Goal: Information Seeking & Learning: Understand process/instructions

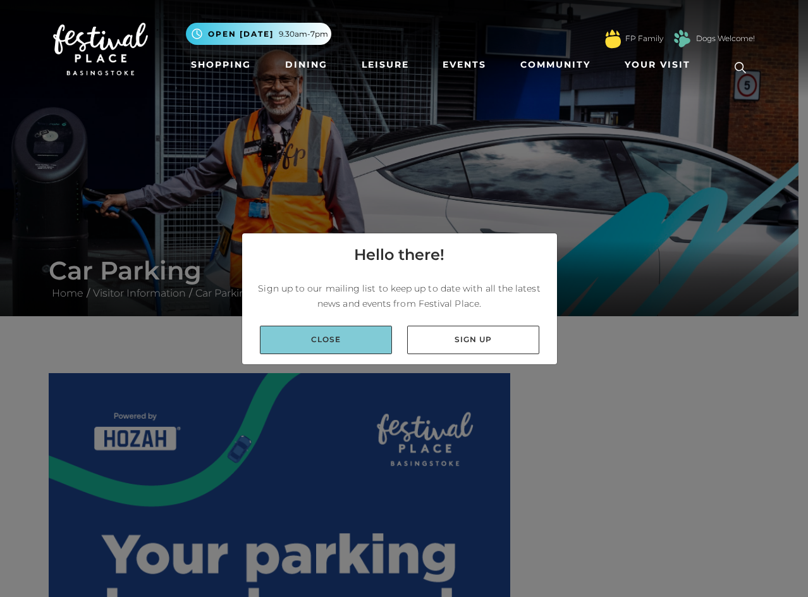
click at [361, 339] on link "Close" at bounding box center [326, 339] width 132 height 28
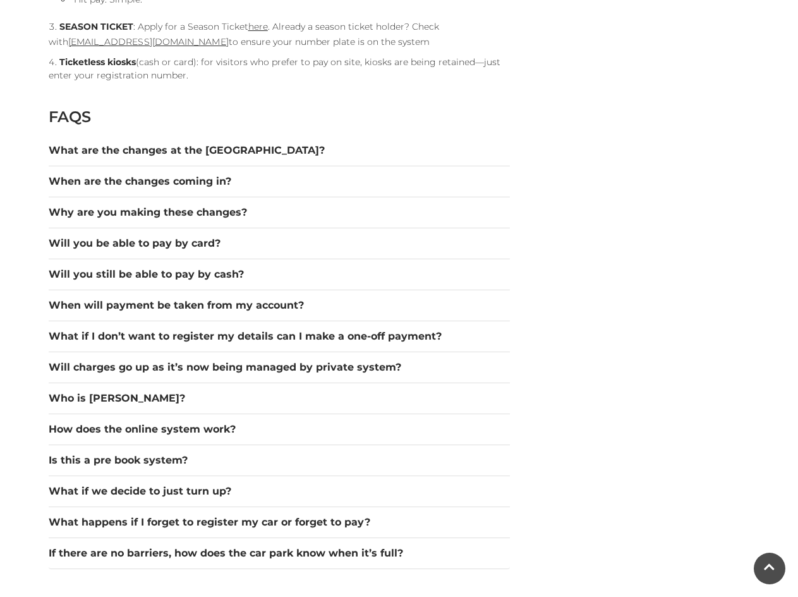
scroll to position [1706, 0]
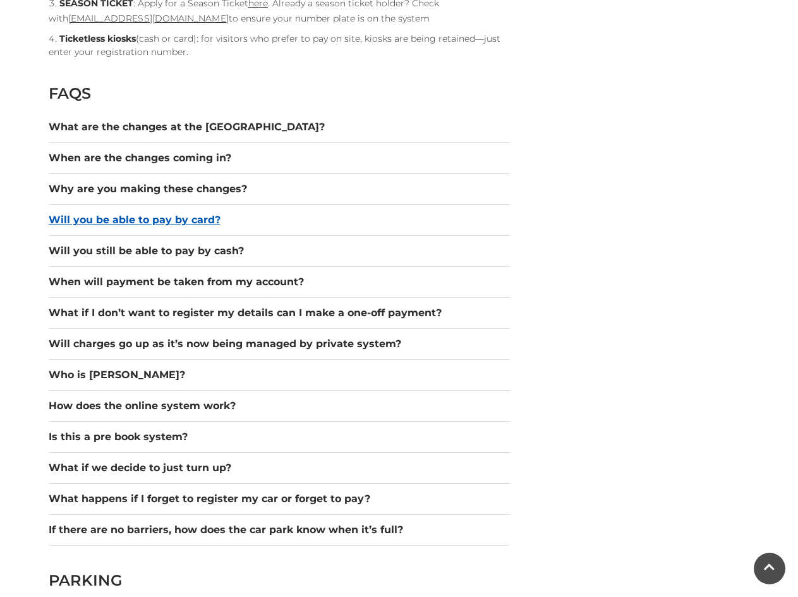
click at [198, 219] on button "Will you be able to pay by card?" at bounding box center [279, 219] width 461 height 15
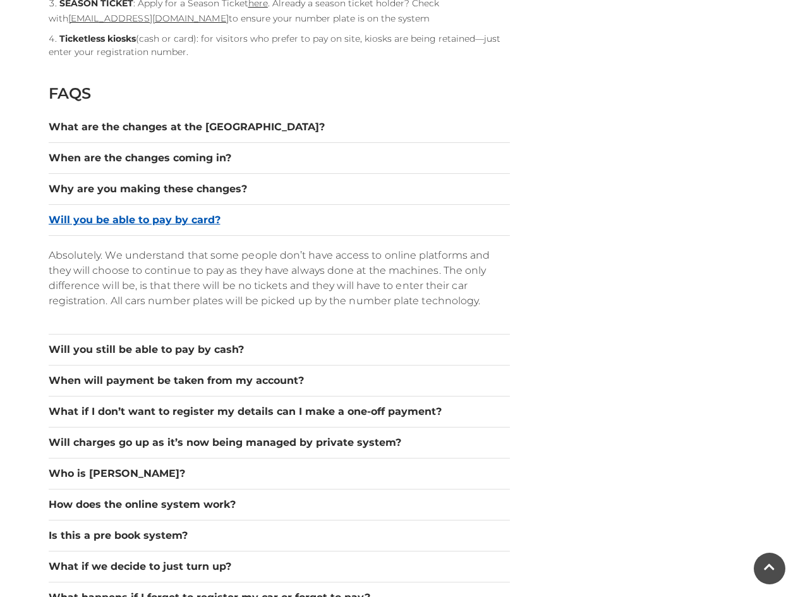
click at [198, 219] on button "Will you be able to pay by card?" at bounding box center [279, 219] width 461 height 15
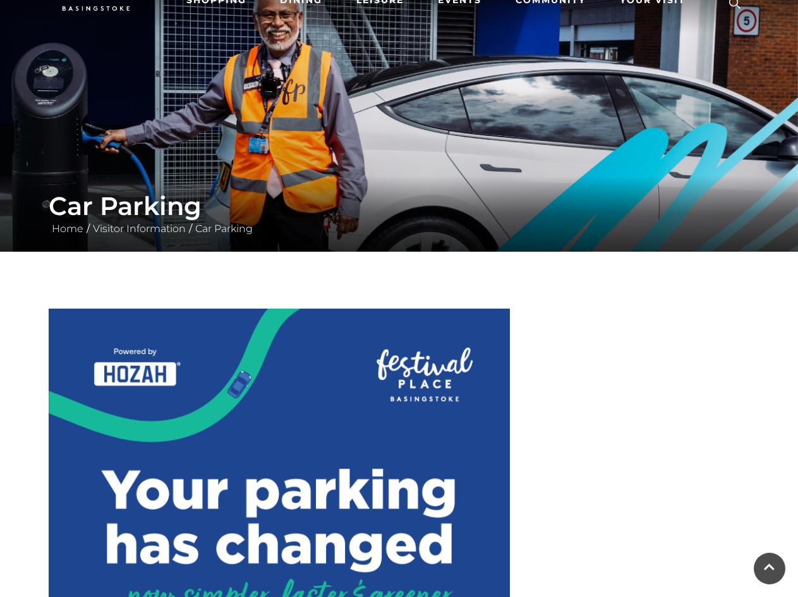
scroll to position [0, 0]
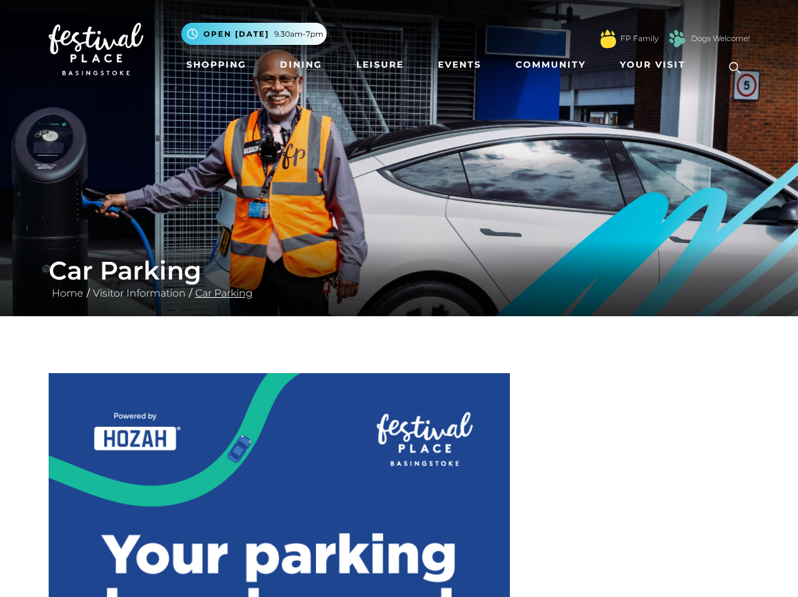
click at [222, 292] on link "Car Parking" at bounding box center [224, 293] width 64 height 12
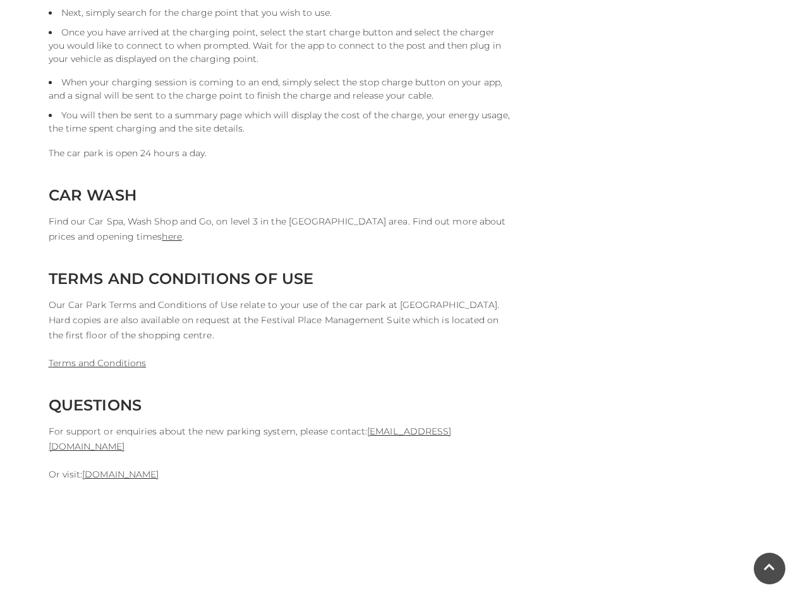
scroll to position [3097, 0]
